Goal: Transaction & Acquisition: Purchase product/service

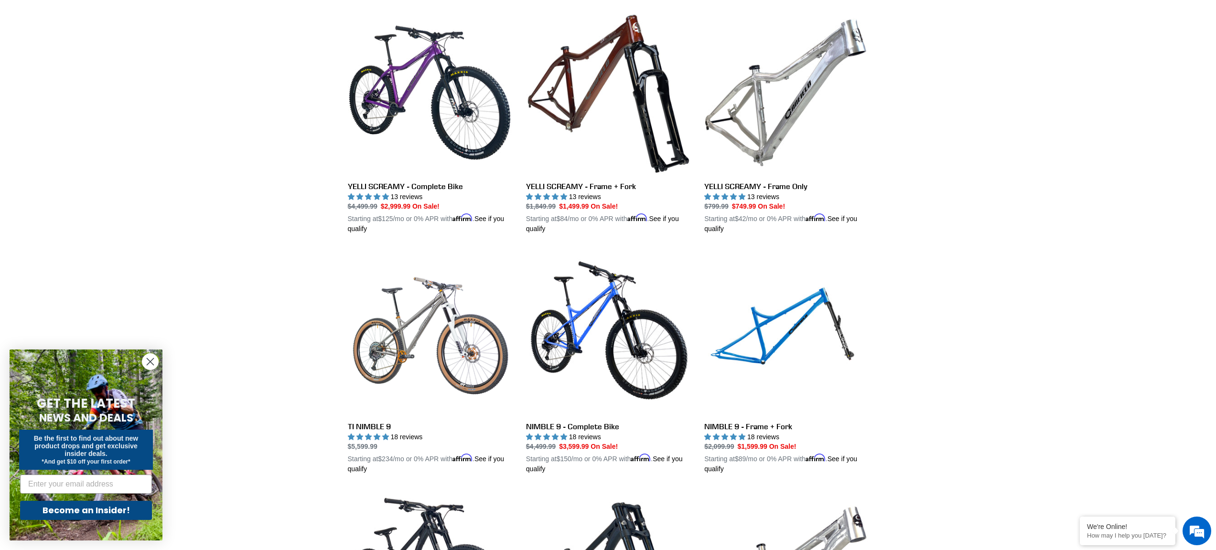
scroll to position [703, 0]
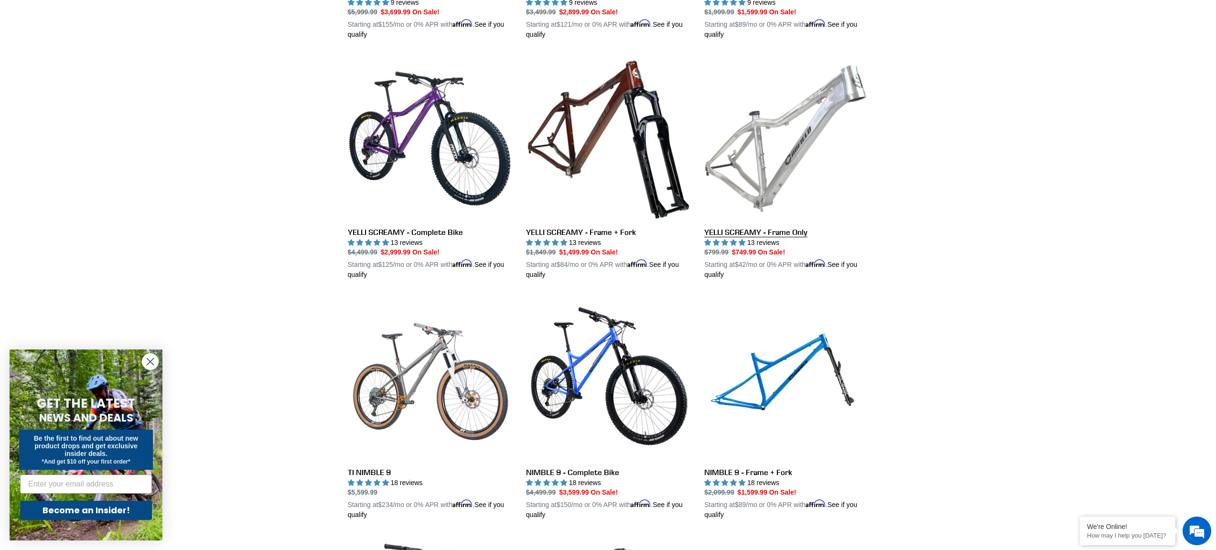
click at [774, 169] on link "YELLI SCREAMY - Frame Only" at bounding box center [786, 168] width 164 height 224
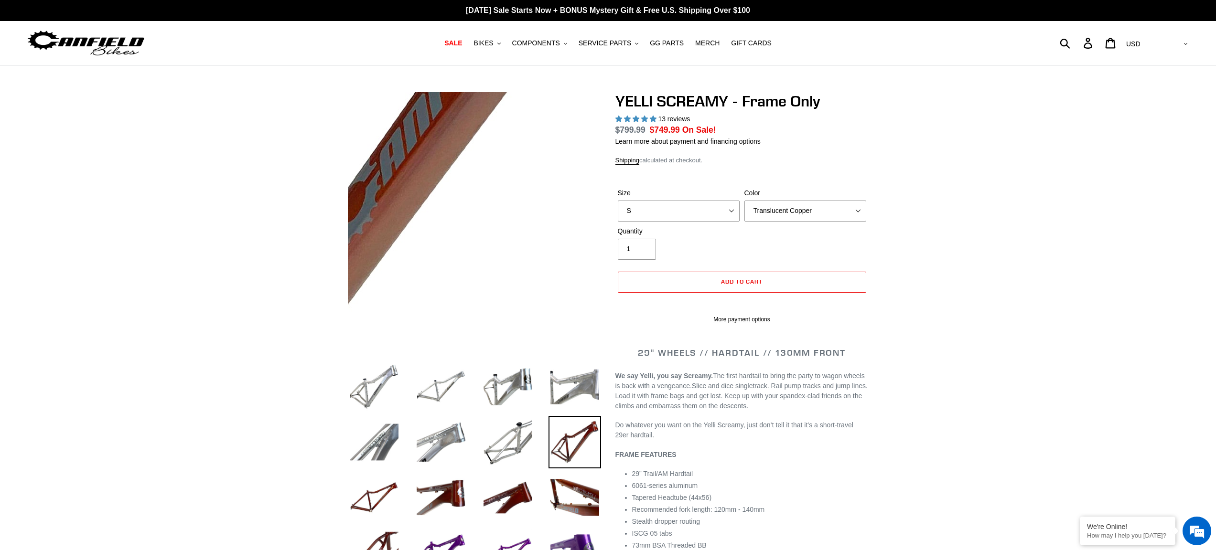
select select "highest-rating"
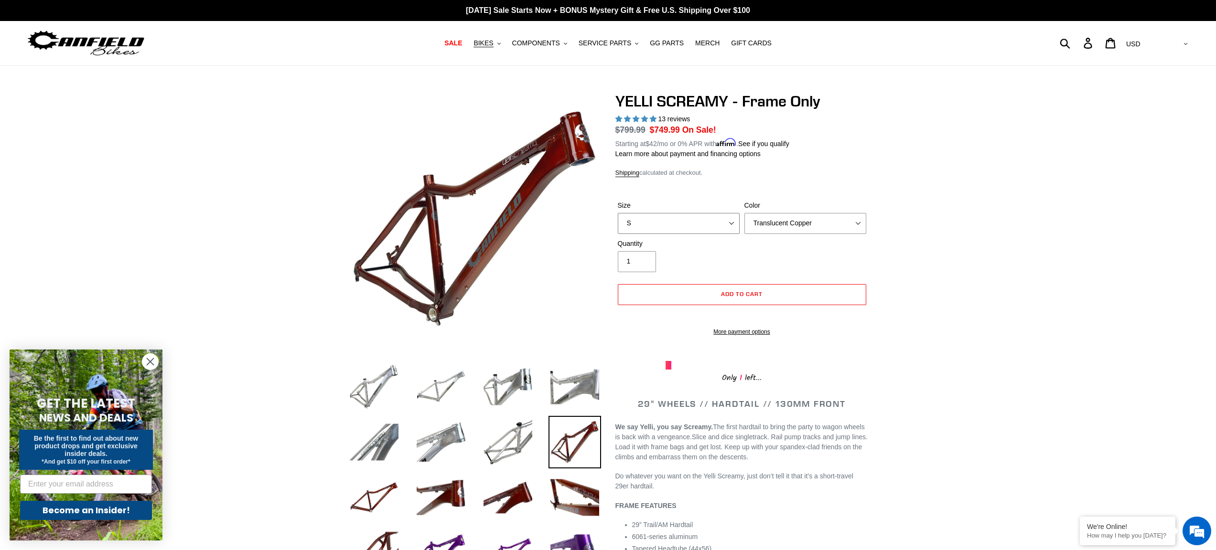
select select "L"
click option "L" at bounding box center [0, 0] width 0 height 0
click option "Translucent Copper" at bounding box center [0, 0] width 0 height 0
select select "Raw"
click option "Raw" at bounding box center [0, 0] width 0 height 0
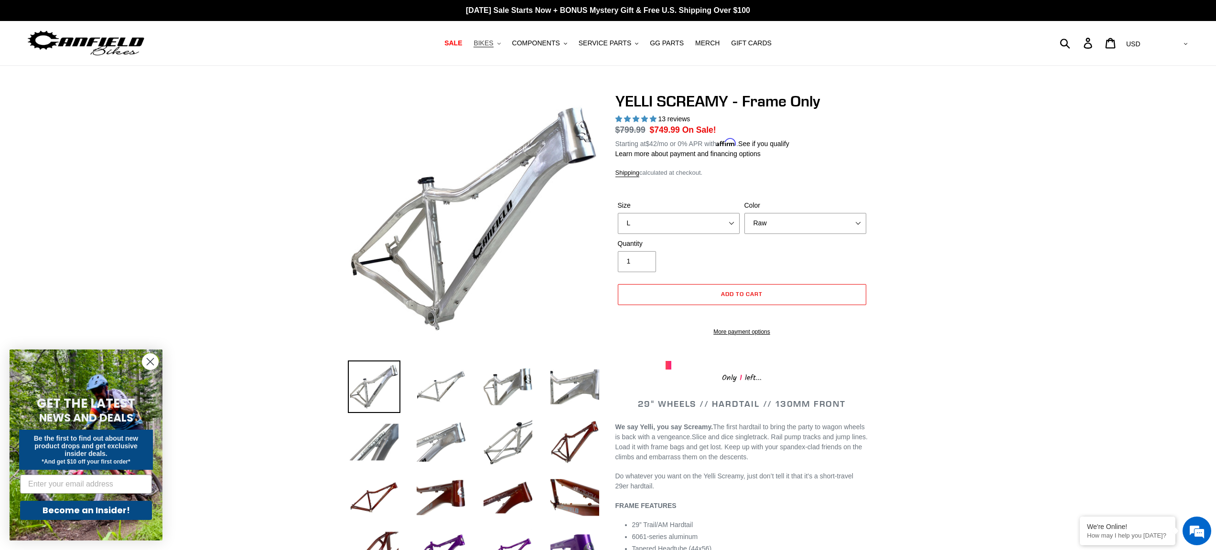
click at [492, 43] on span "BIKES" at bounding box center [484, 43] width 20 height 8
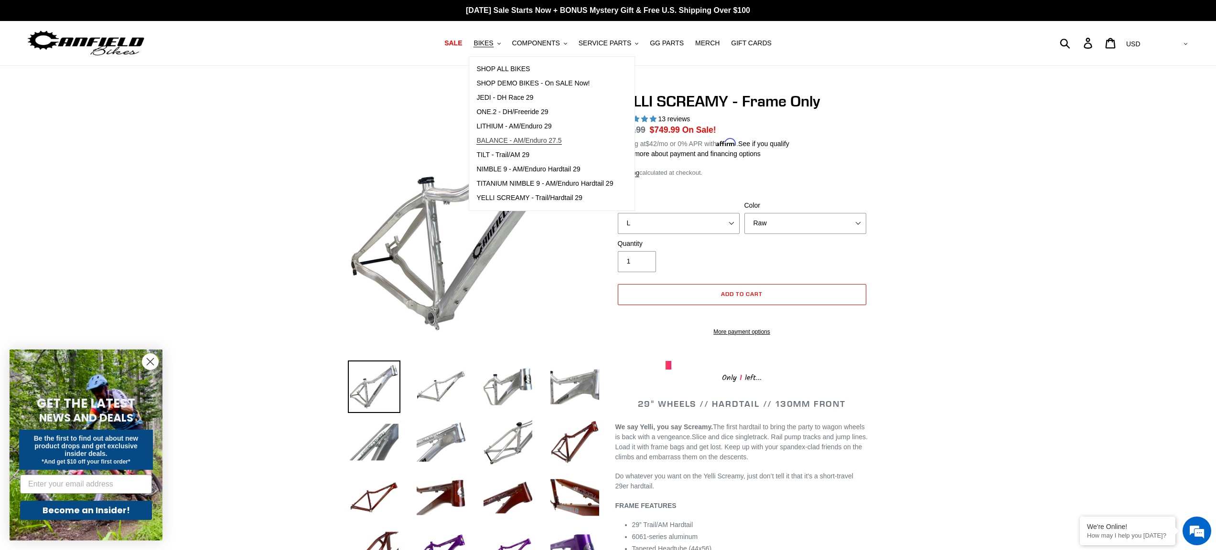
click at [499, 142] on span "BALANCE - AM/Enduro 27.5" at bounding box center [518, 141] width 85 height 8
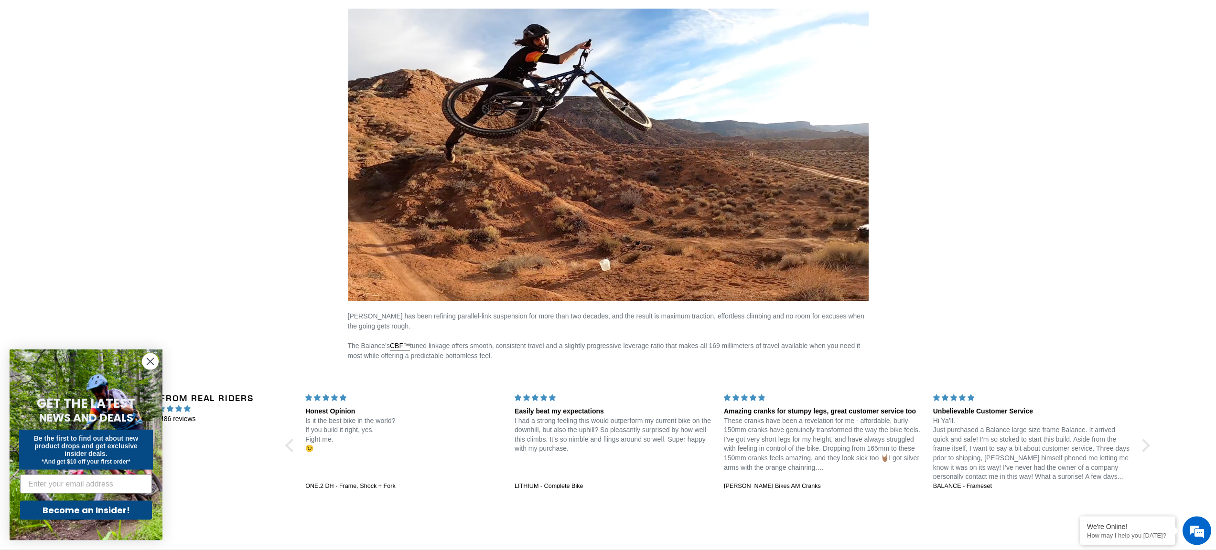
scroll to position [1305, 0]
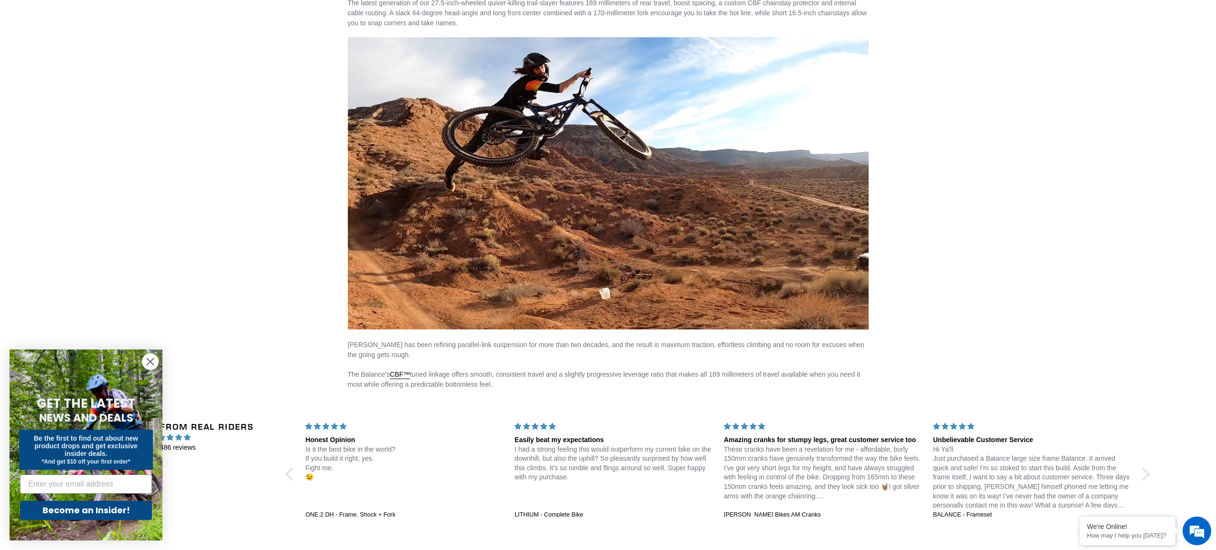
click at [144, 361] on circle "Close dialog" at bounding box center [150, 362] width 16 height 16
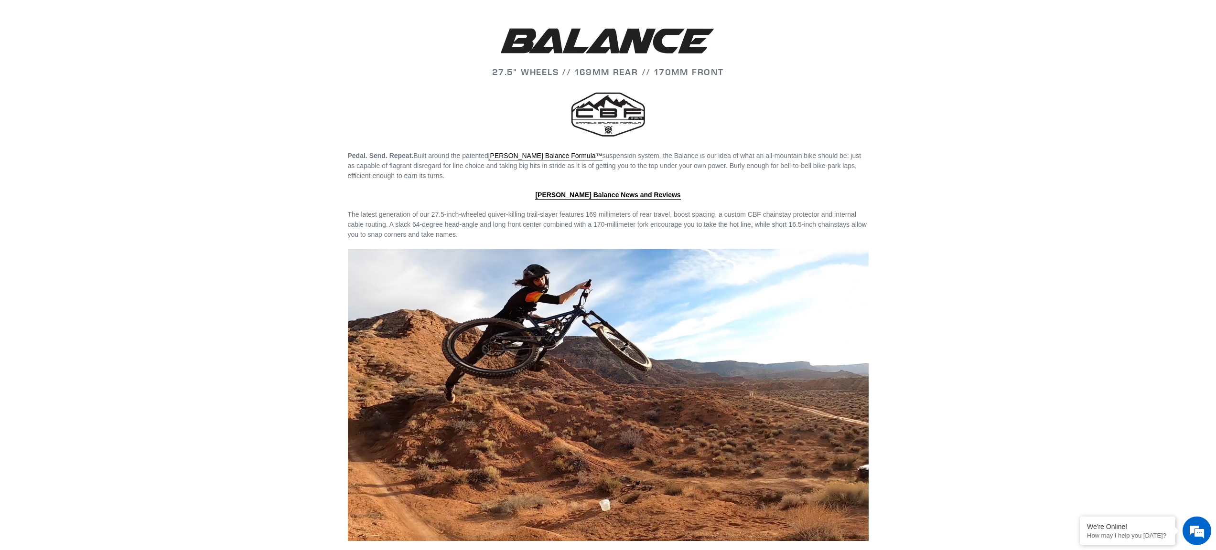
scroll to position [1023, 0]
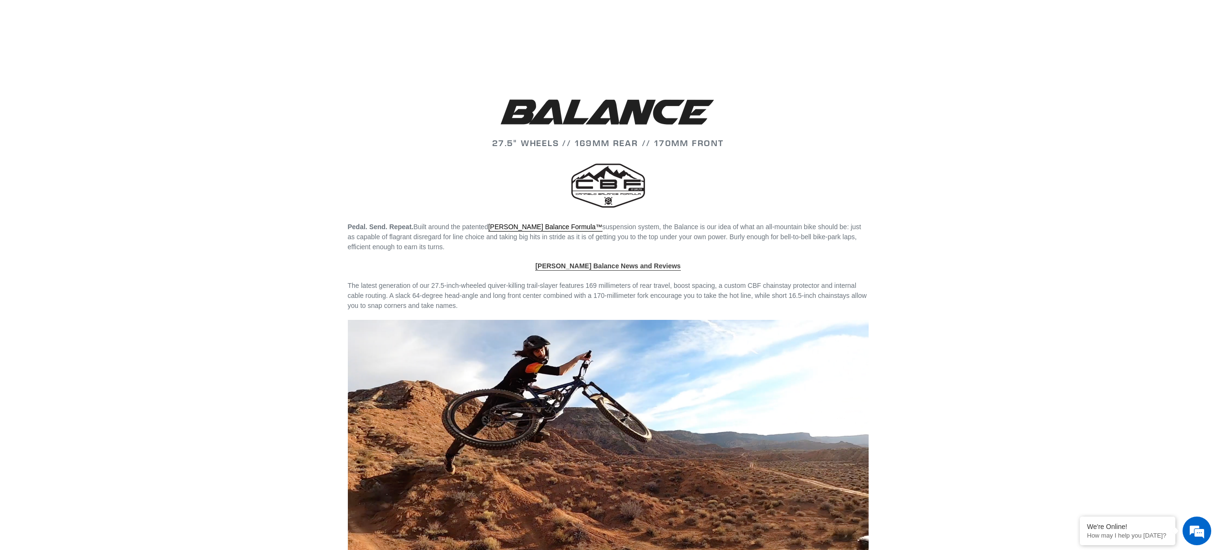
click at [586, 262] on link "Canfield Balance News and Reviews" at bounding box center [607, 266] width 145 height 9
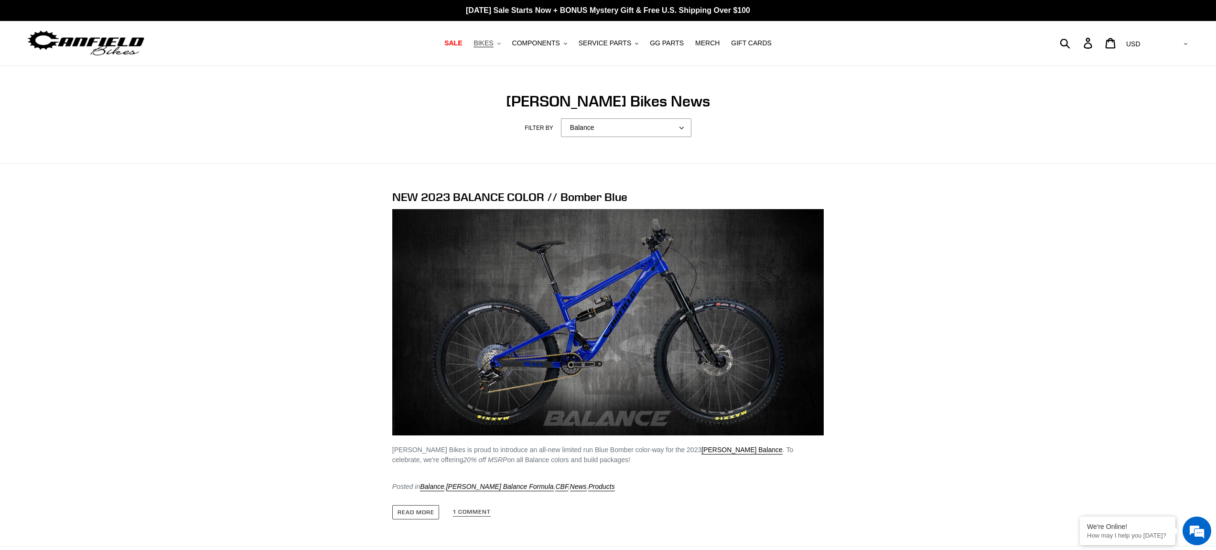
click at [486, 46] on span "BIKES" at bounding box center [484, 43] width 20 height 8
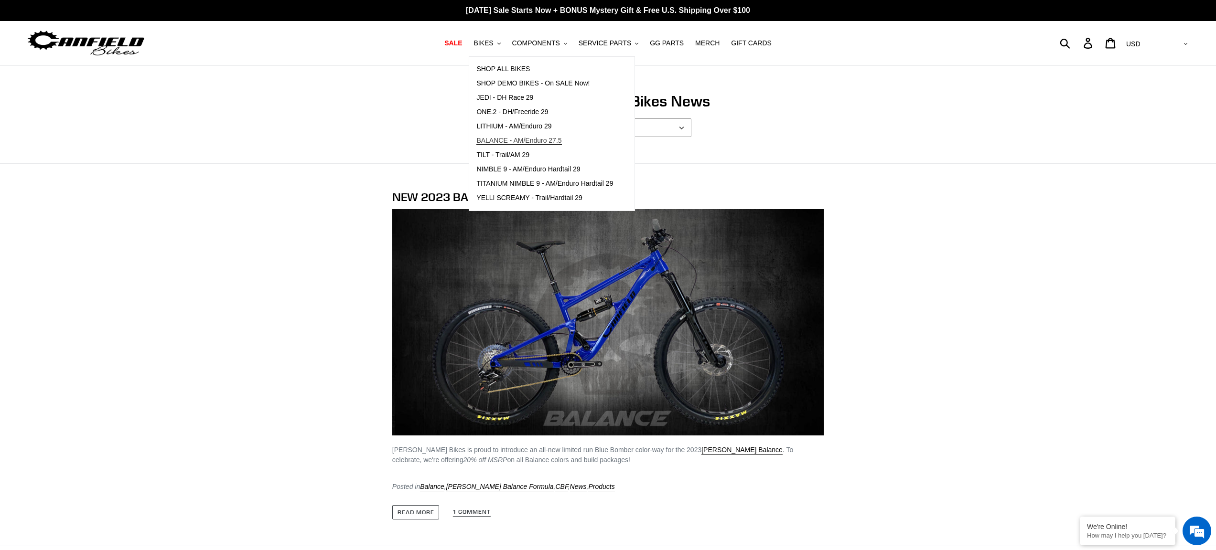
click at [520, 140] on span "BALANCE - AM/Enduro 27.5" at bounding box center [518, 141] width 85 height 8
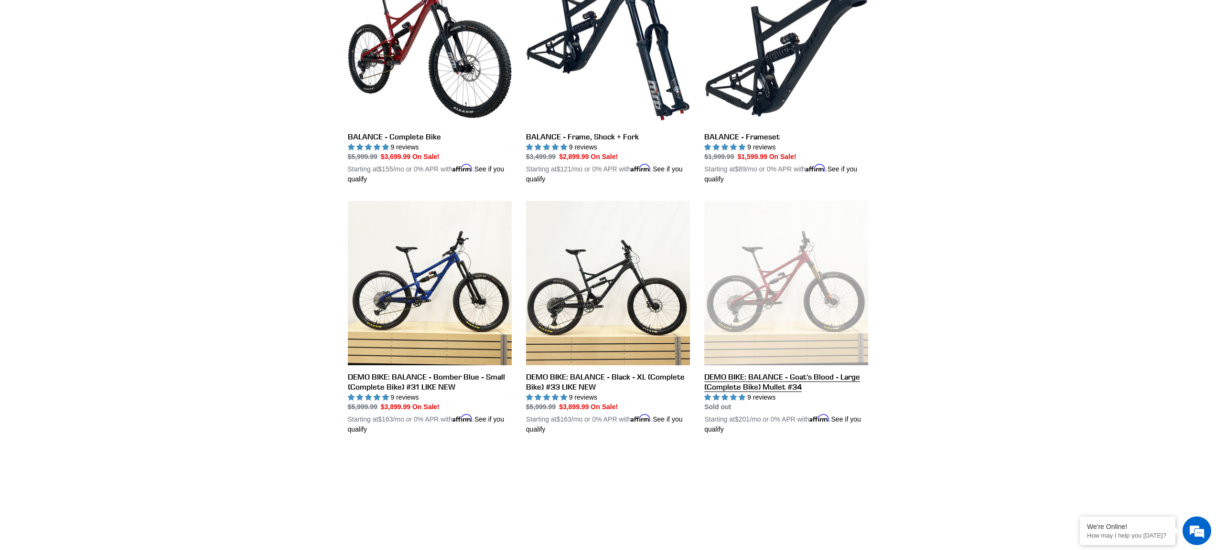
scroll to position [298, 0]
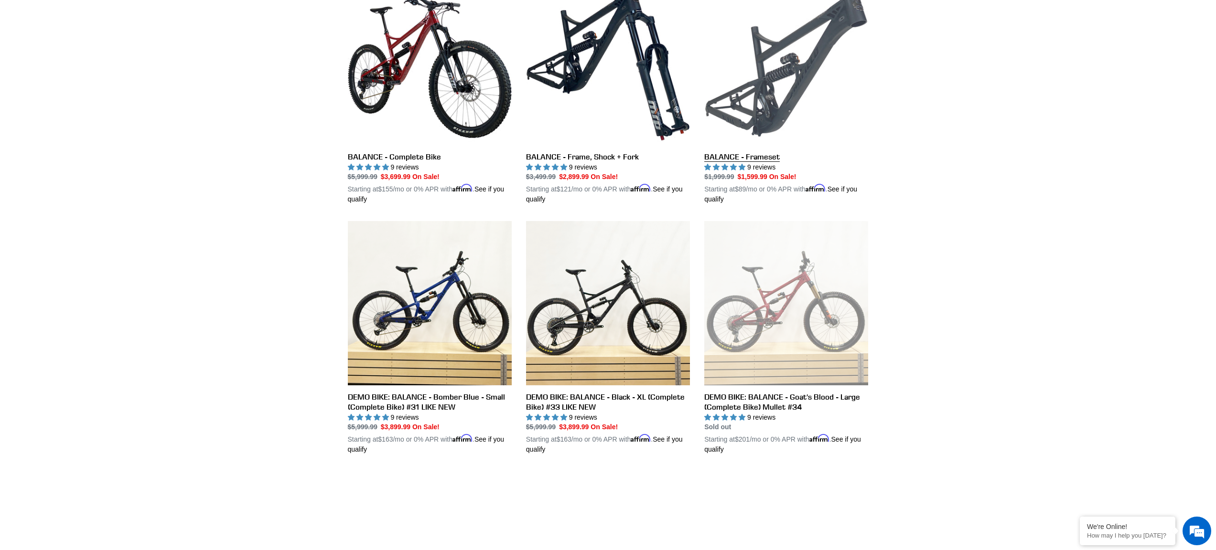
click at [770, 65] on link "BALANCE - Frameset" at bounding box center [786, 93] width 164 height 224
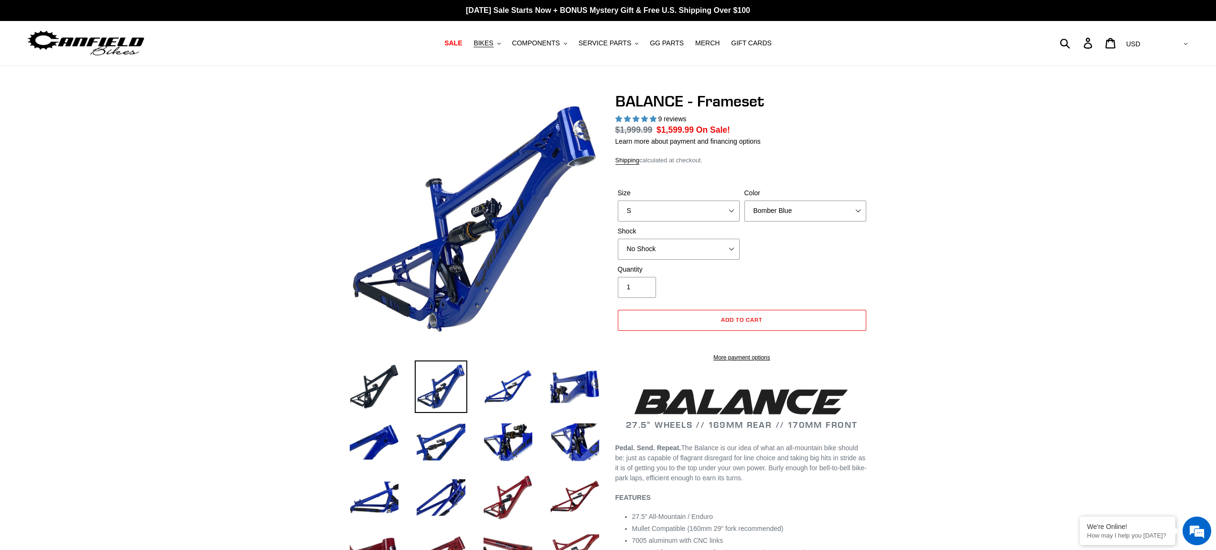
select select "highest-rating"
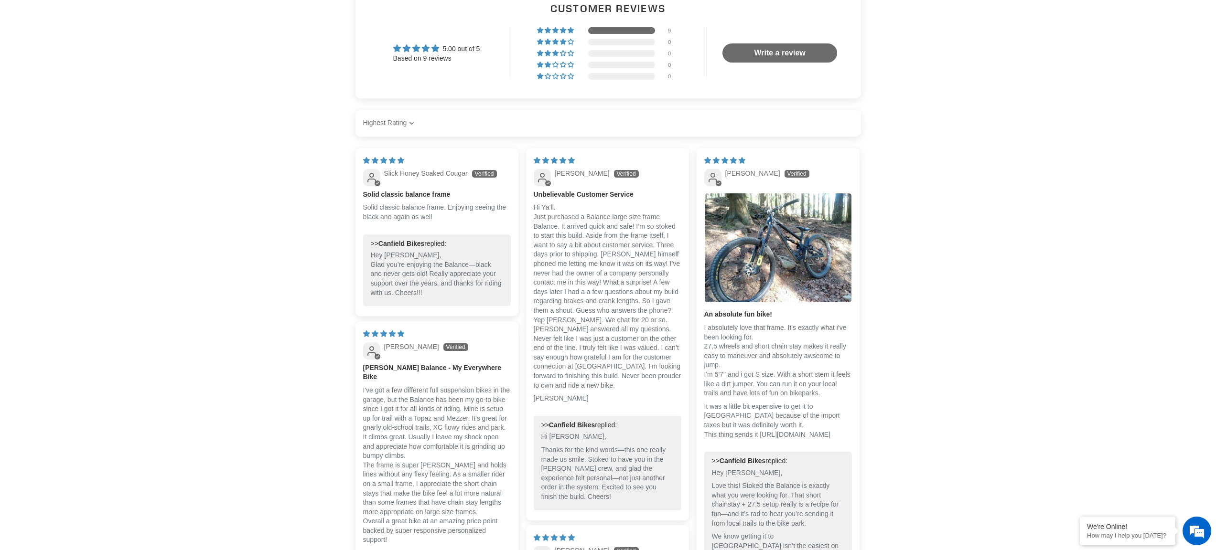
scroll to position [1613, 0]
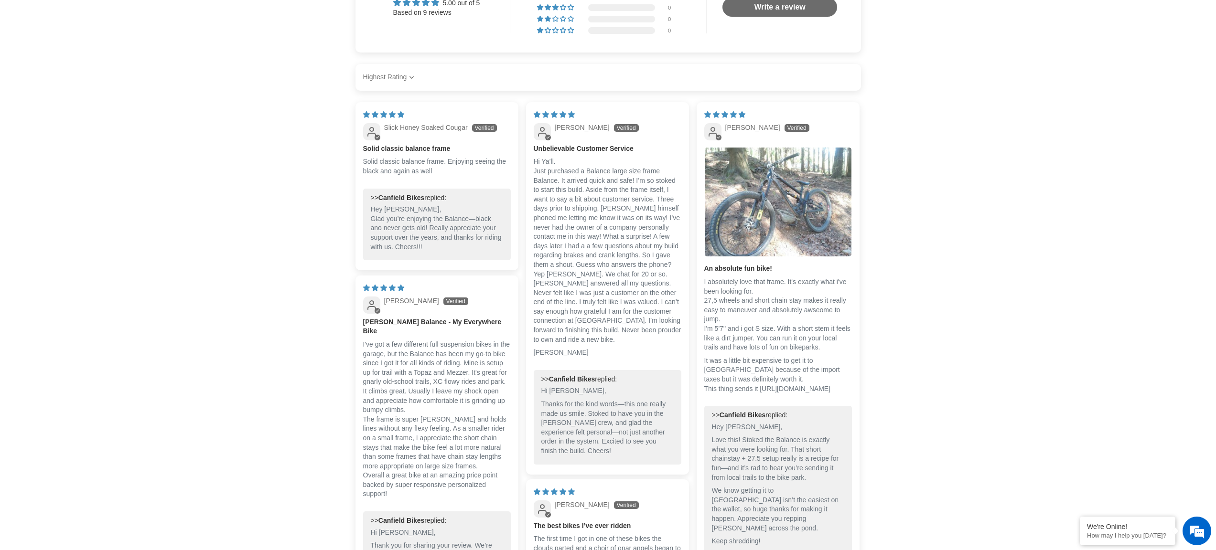
click at [764, 240] on img "Link to user picture 1" at bounding box center [778, 202] width 147 height 109
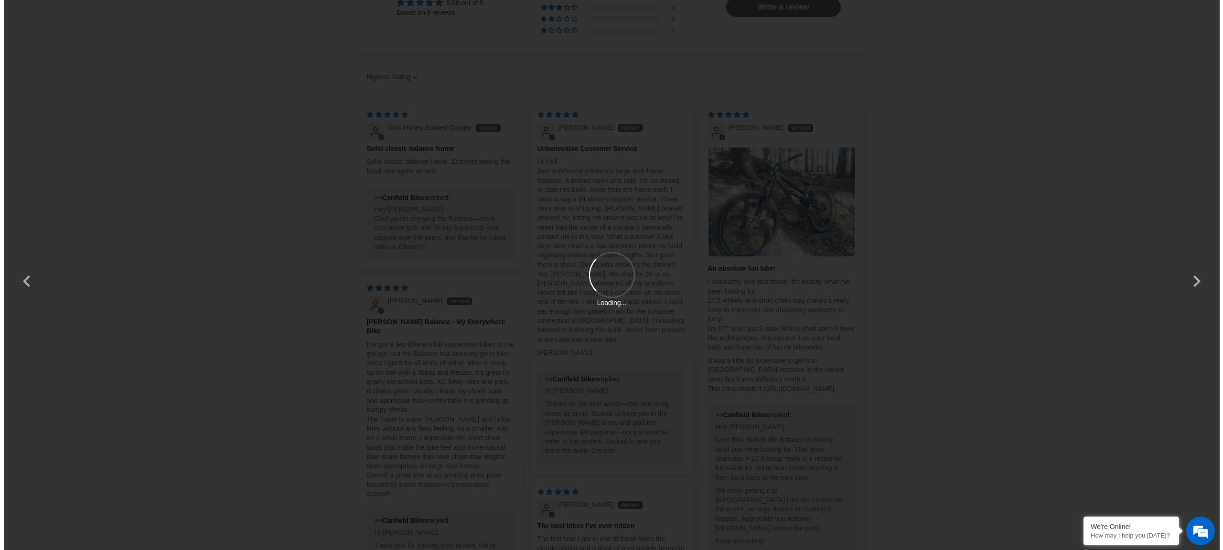
scroll to position [0, 0]
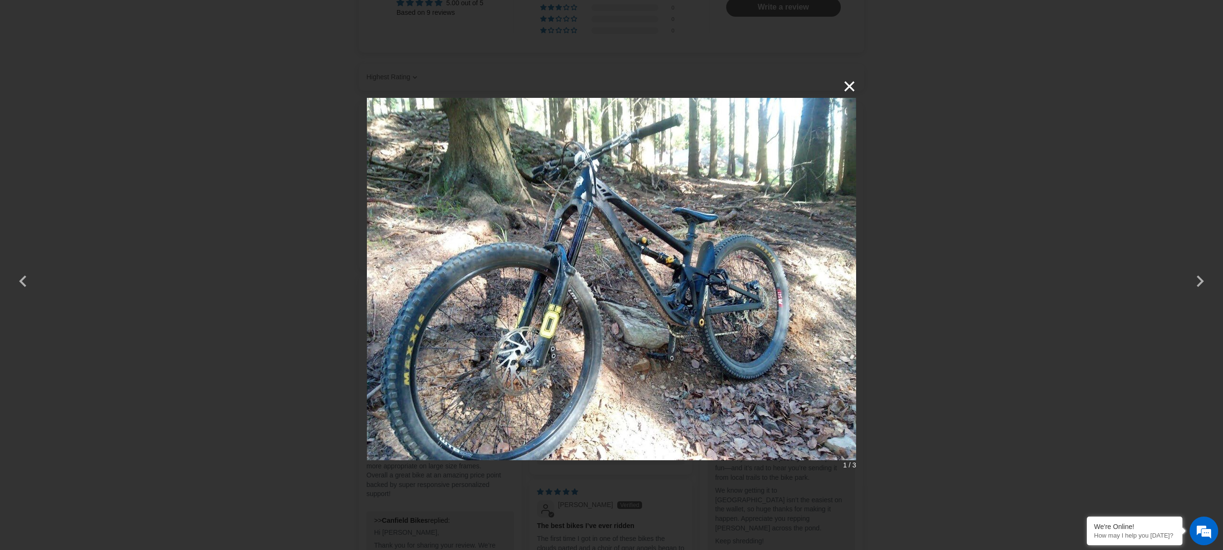
click at [850, 82] on button "×" at bounding box center [844, 86] width 23 height 23
click at [850, 82] on div "× 1 / 3" at bounding box center [611, 275] width 489 height 401
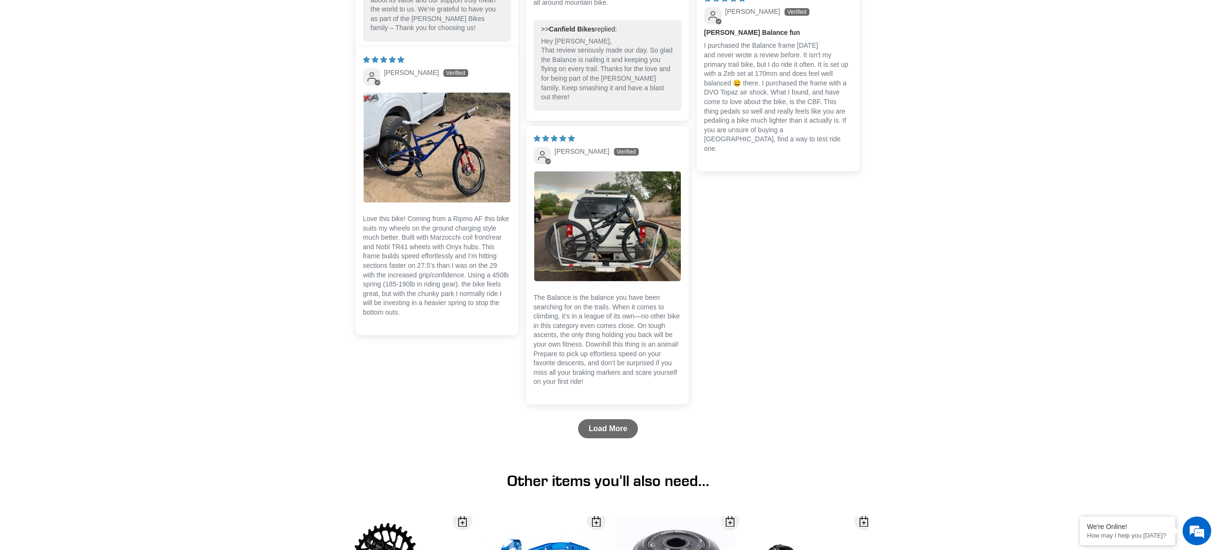
scroll to position [2278, 0]
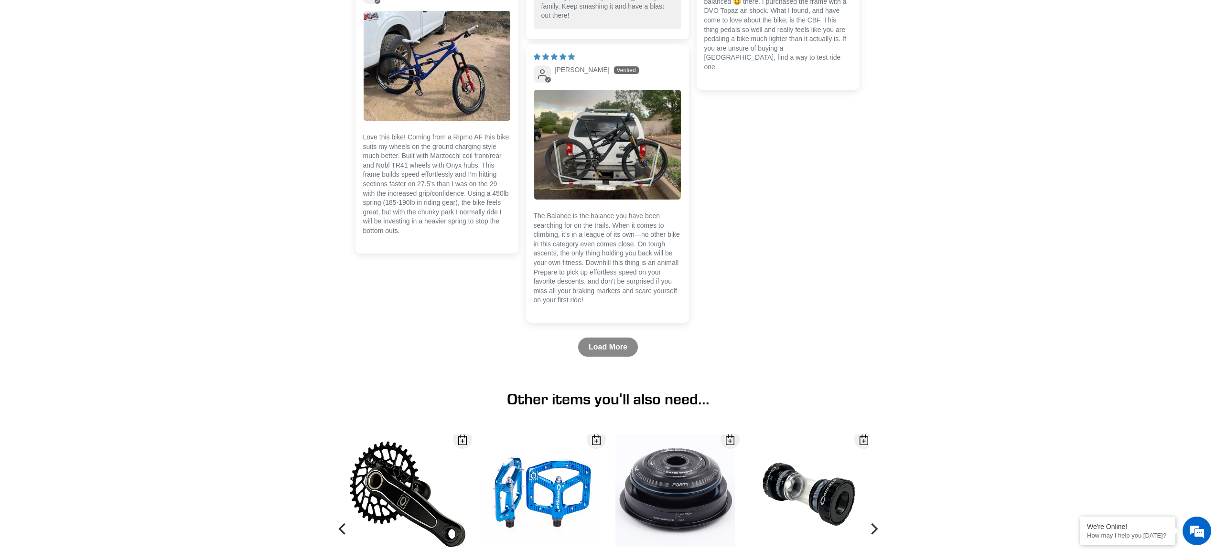
click at [600, 357] on link "Load More" at bounding box center [608, 347] width 60 height 19
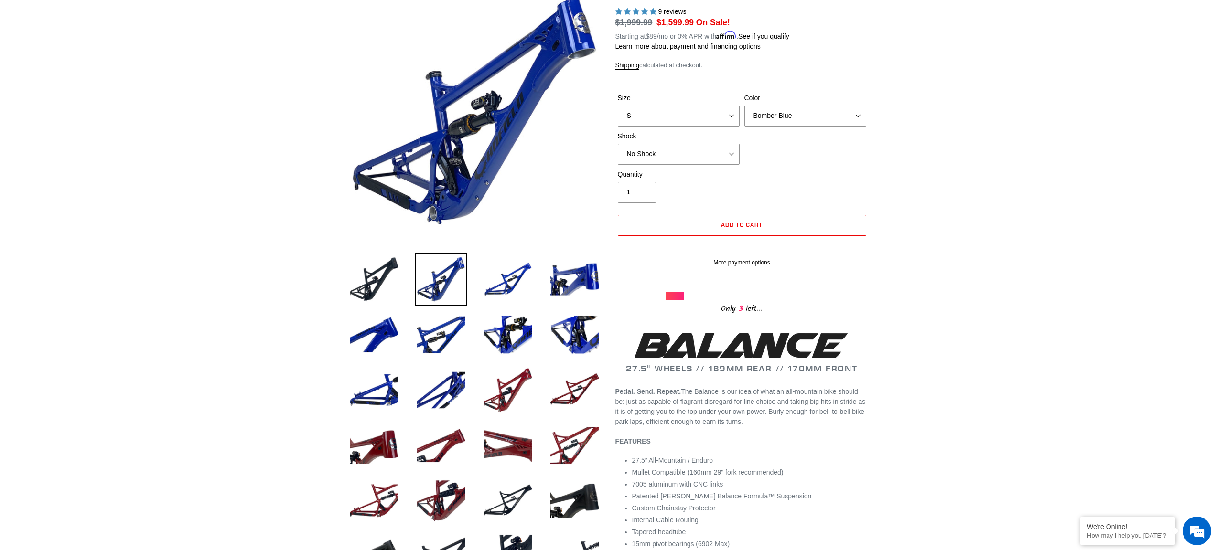
scroll to position [99, 0]
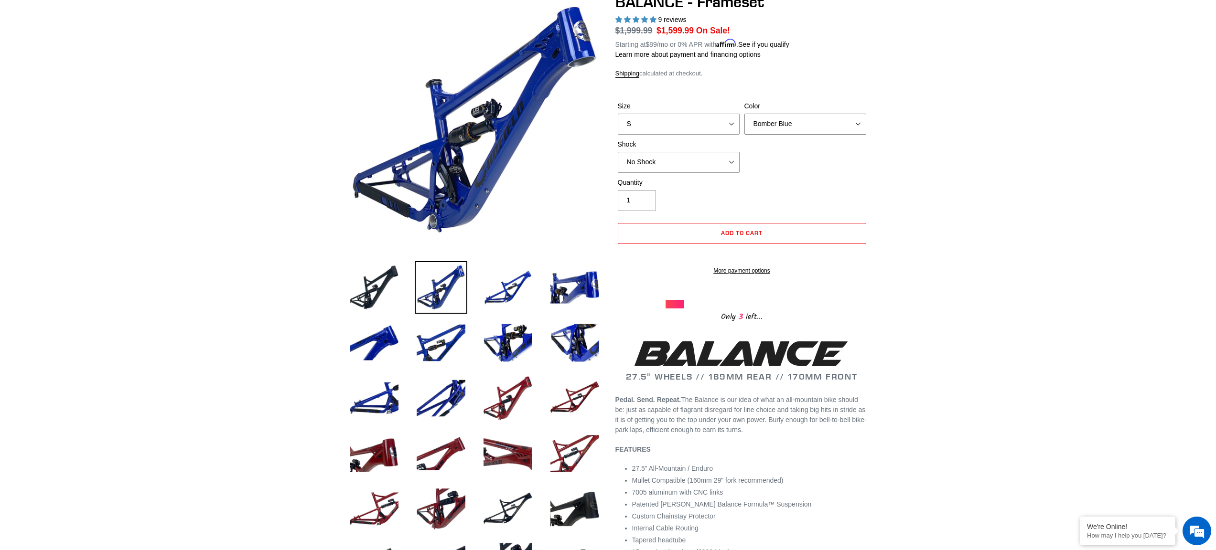
select select "Stealth Black"
click option "Stealth Black" at bounding box center [0, 0] width 0 height 0
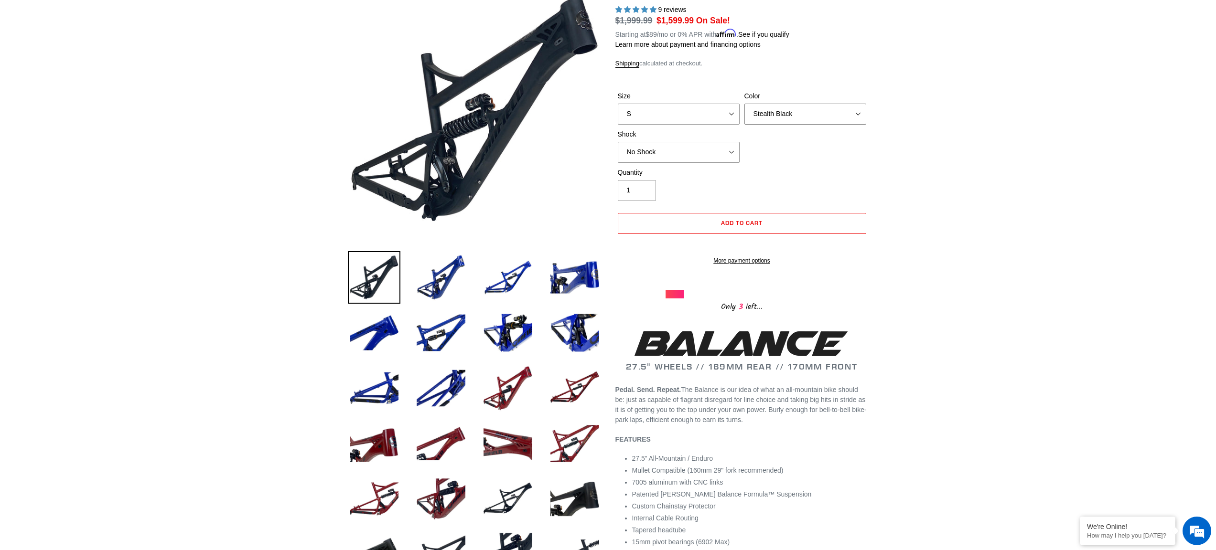
scroll to position [61, 0]
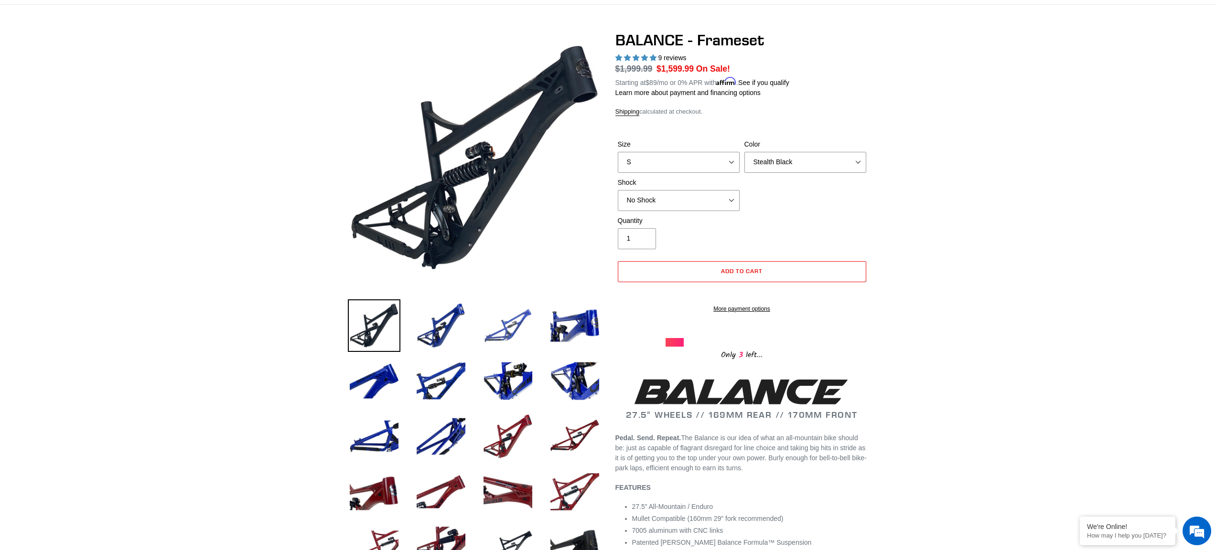
click at [517, 333] on img at bounding box center [508, 326] width 53 height 53
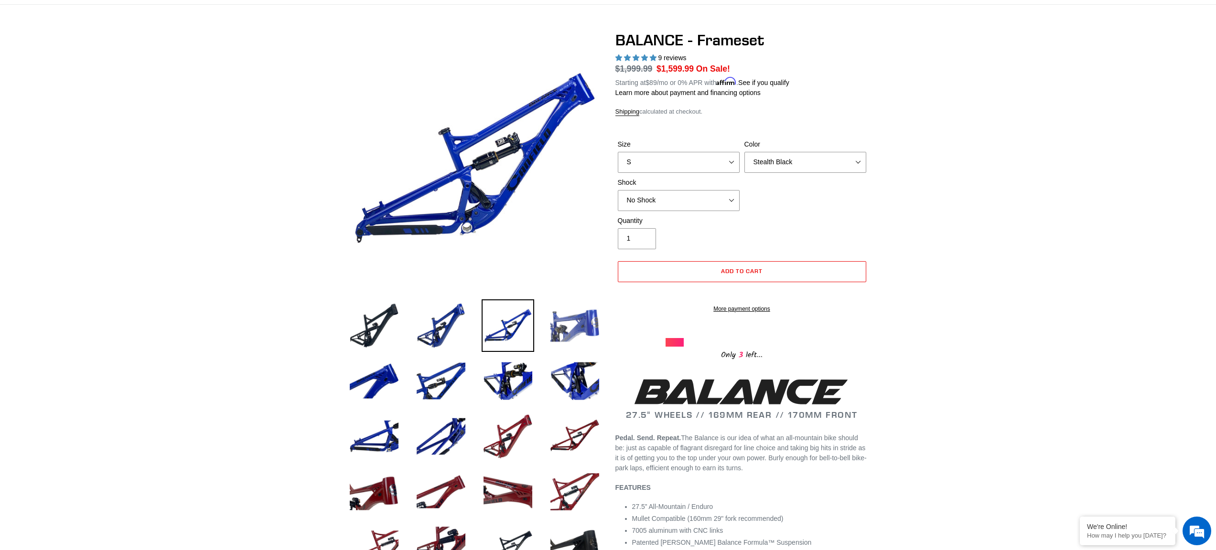
click at [583, 327] on img at bounding box center [575, 326] width 53 height 53
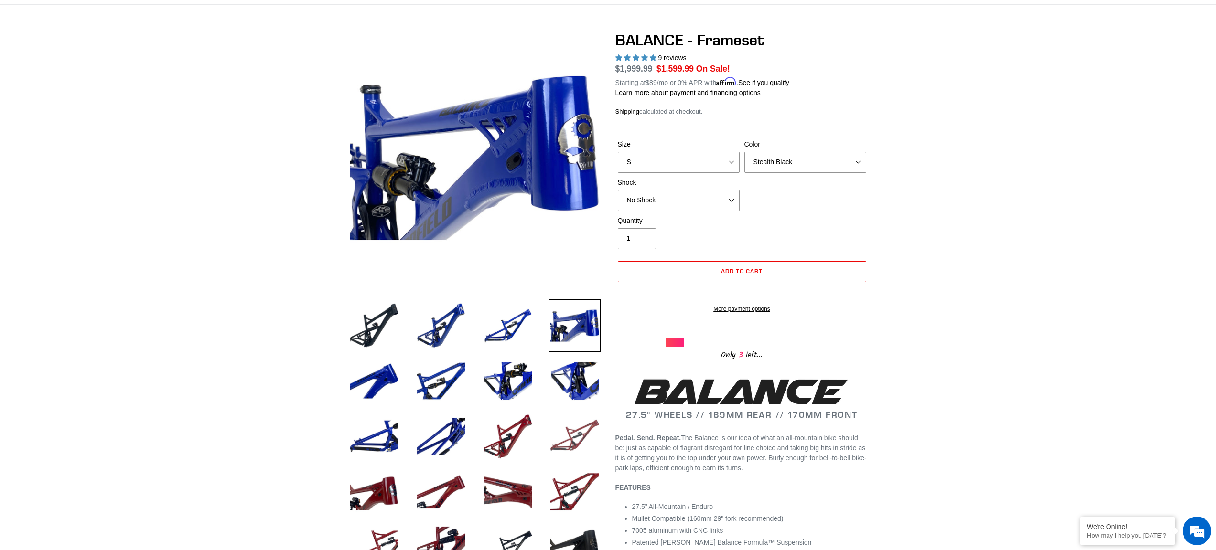
click at [571, 440] on img at bounding box center [575, 436] width 53 height 53
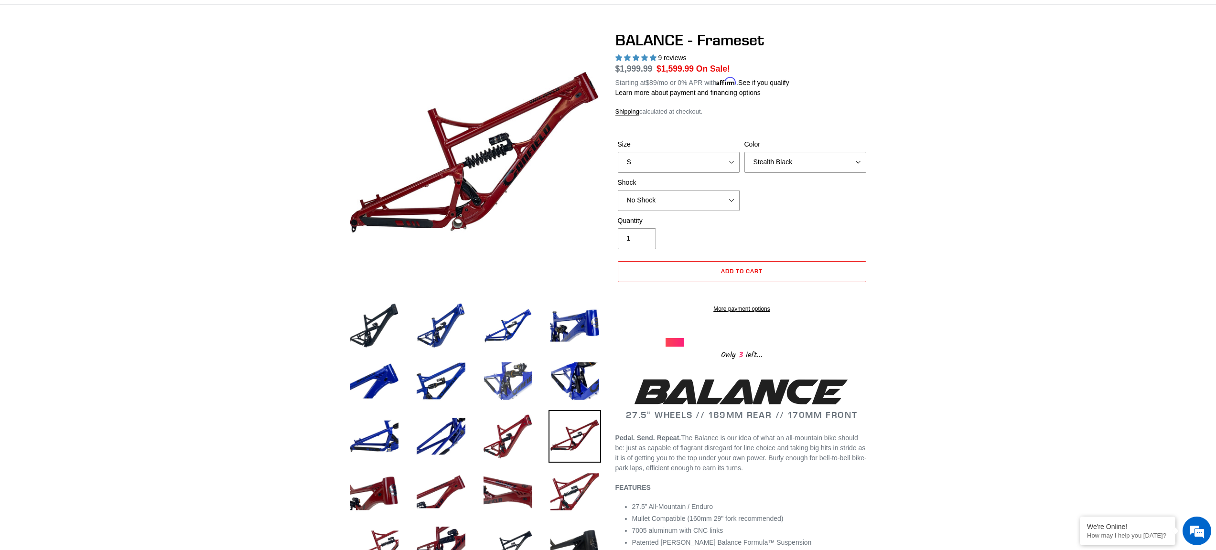
scroll to position [145, 0]
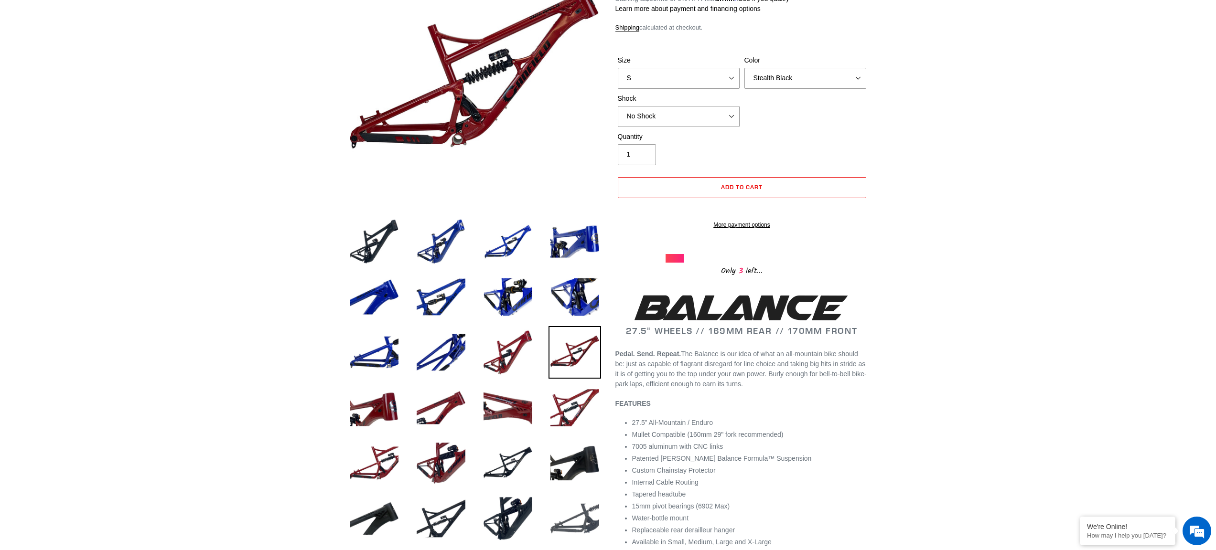
click at [581, 520] on img at bounding box center [575, 519] width 53 height 53
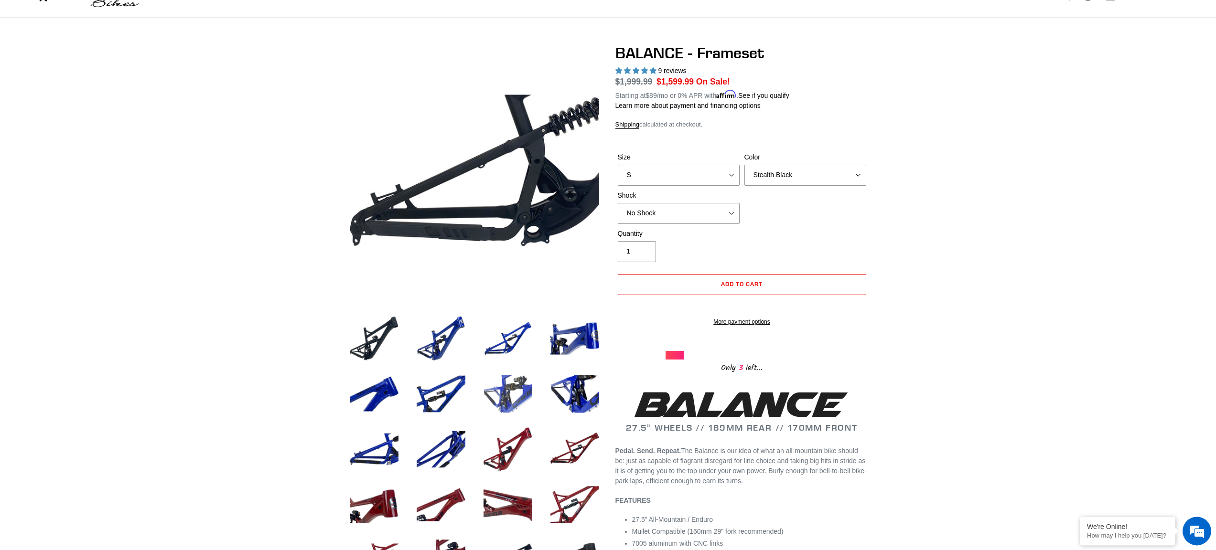
scroll to position [23, 0]
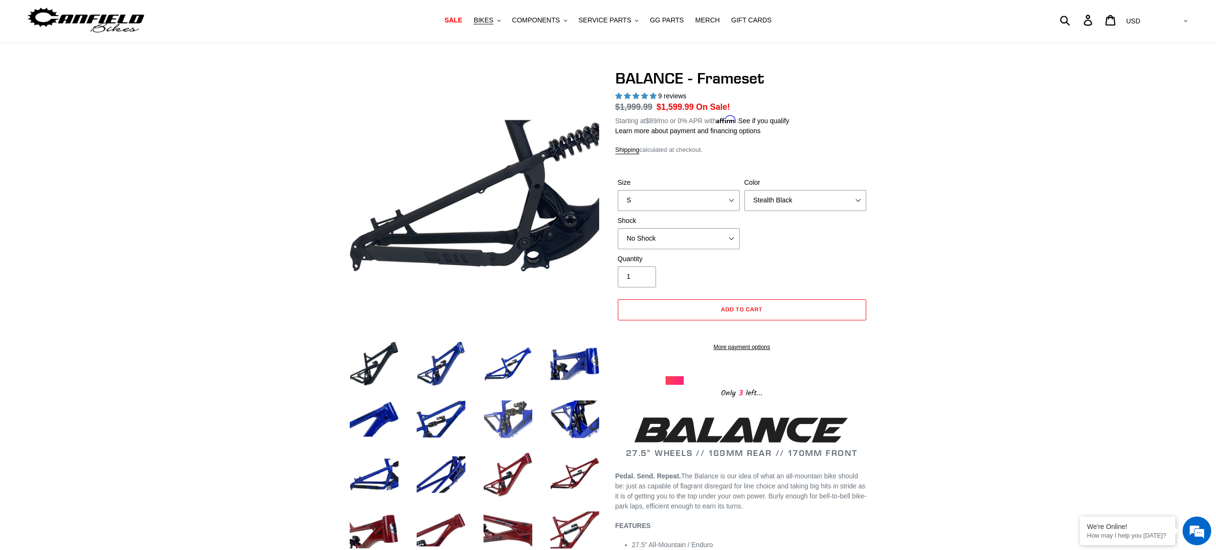
click at [517, 418] on img at bounding box center [508, 419] width 53 height 53
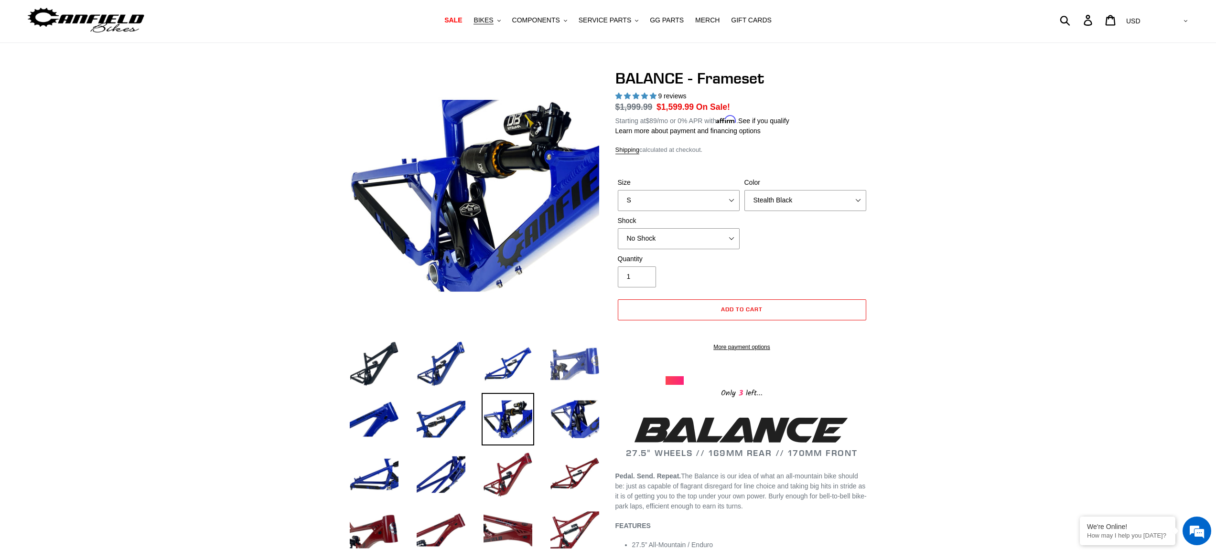
click at [569, 373] on img at bounding box center [575, 364] width 53 height 53
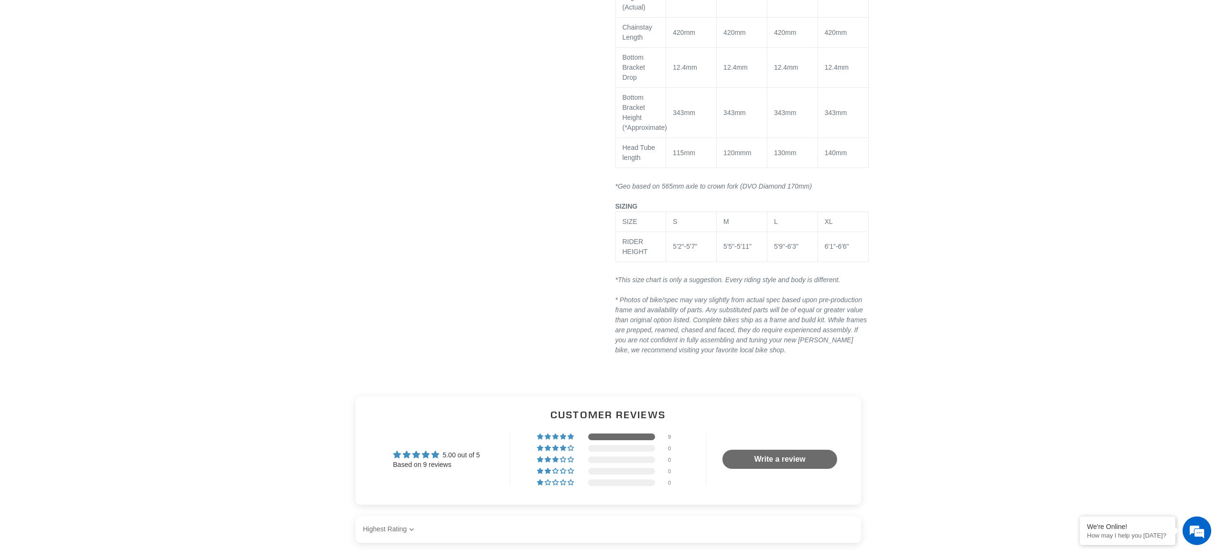
scroll to position [1139, 0]
